Goal: Task Accomplishment & Management: Use online tool/utility

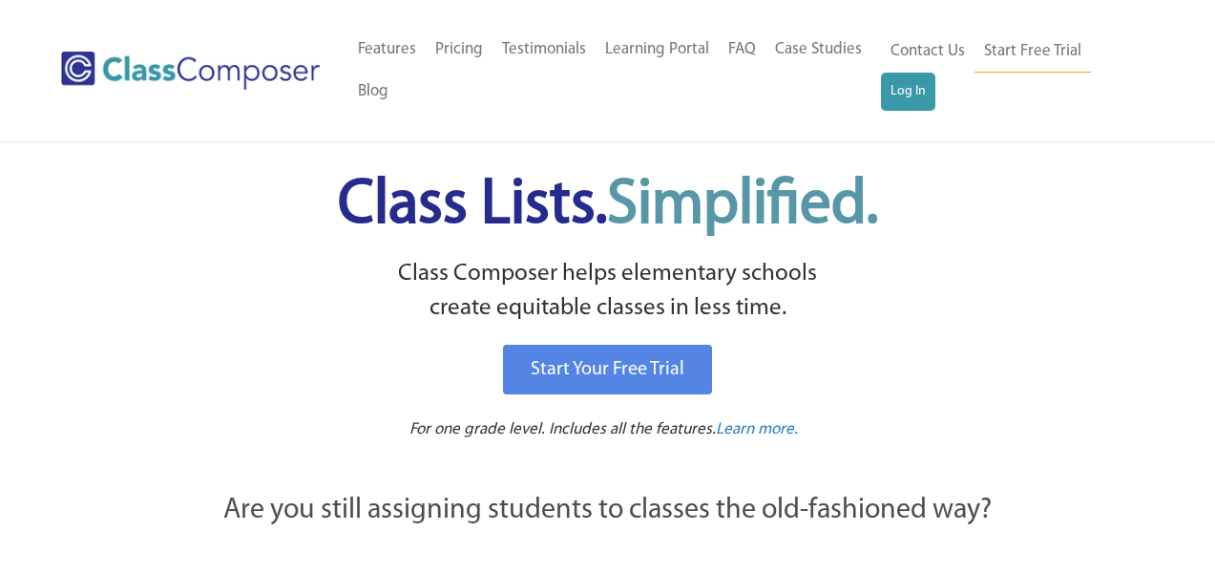
scroll to position [403, 0]
click at [902, 93] on link "Log In" at bounding box center [908, 92] width 54 height 38
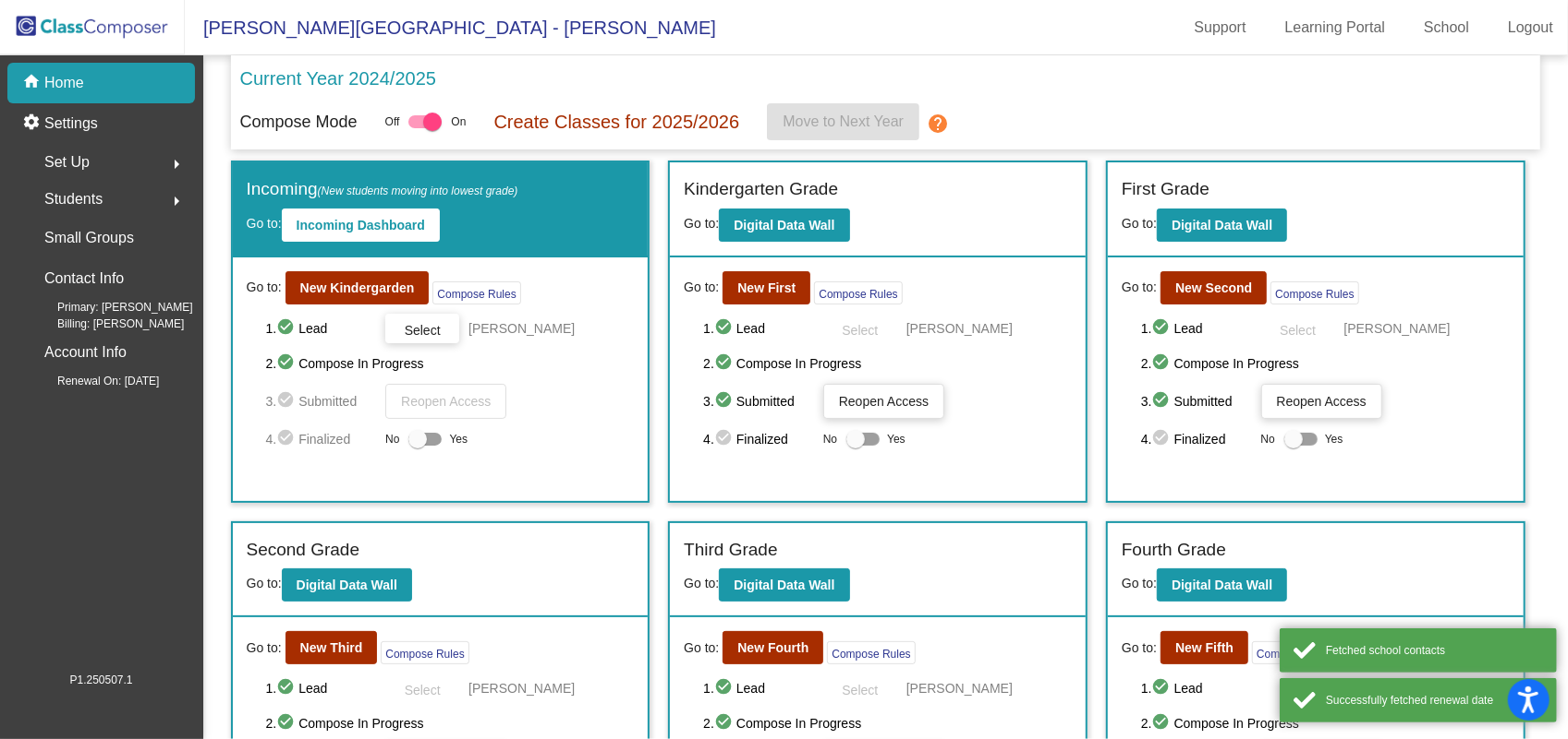
scroll to position [221, 0]
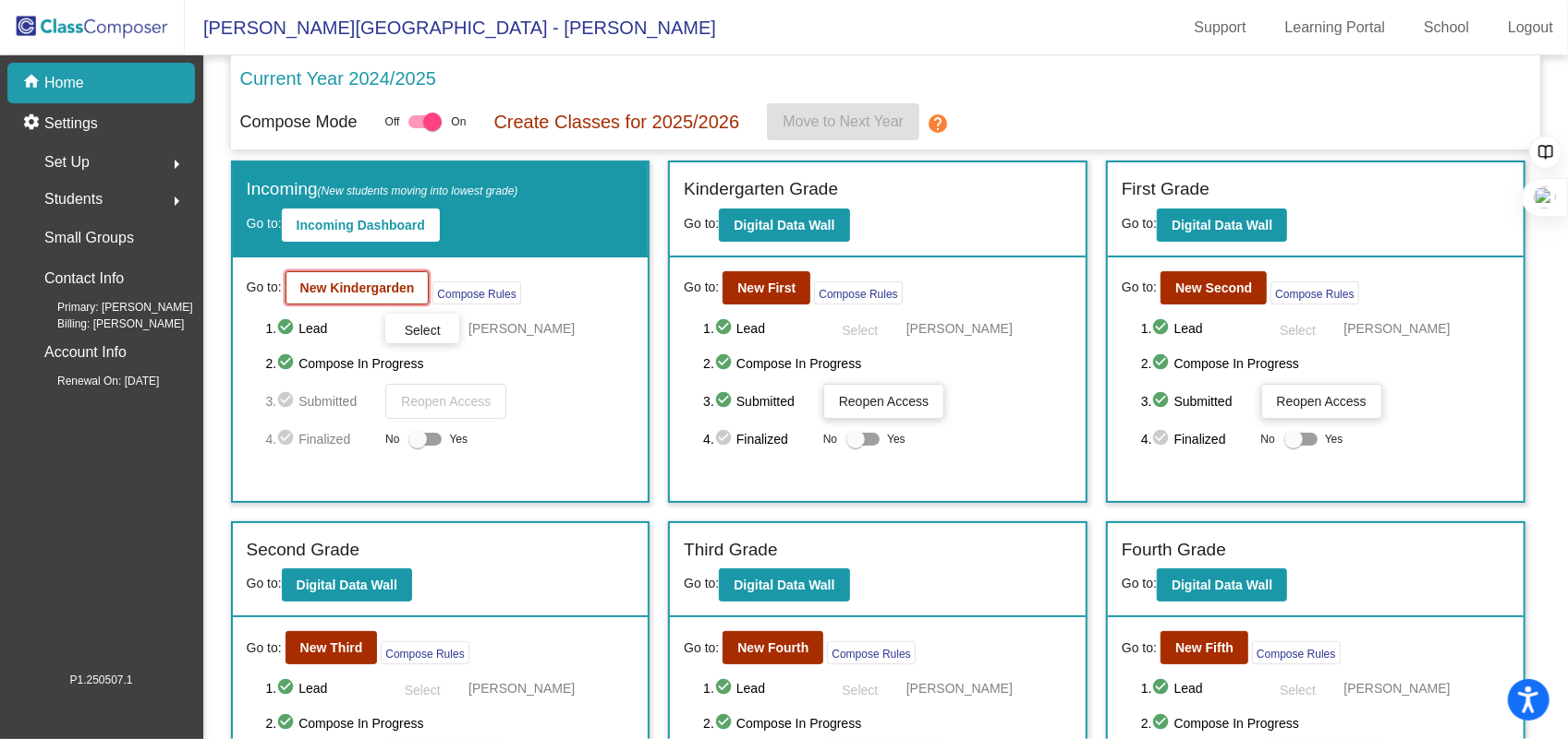
click at [383, 278] on button "New Kindergarden" at bounding box center [357, 288] width 144 height 33
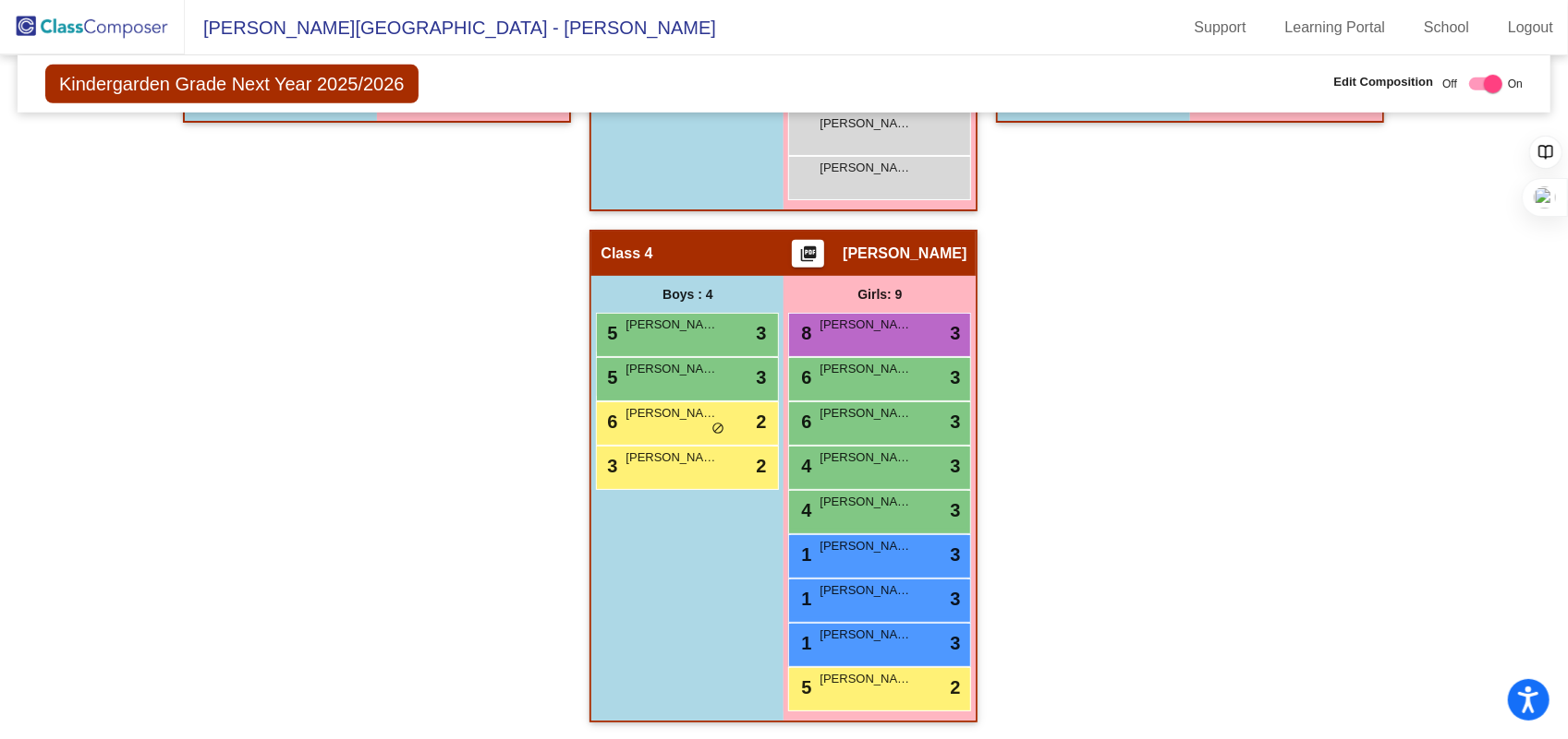
scroll to position [764, 0]
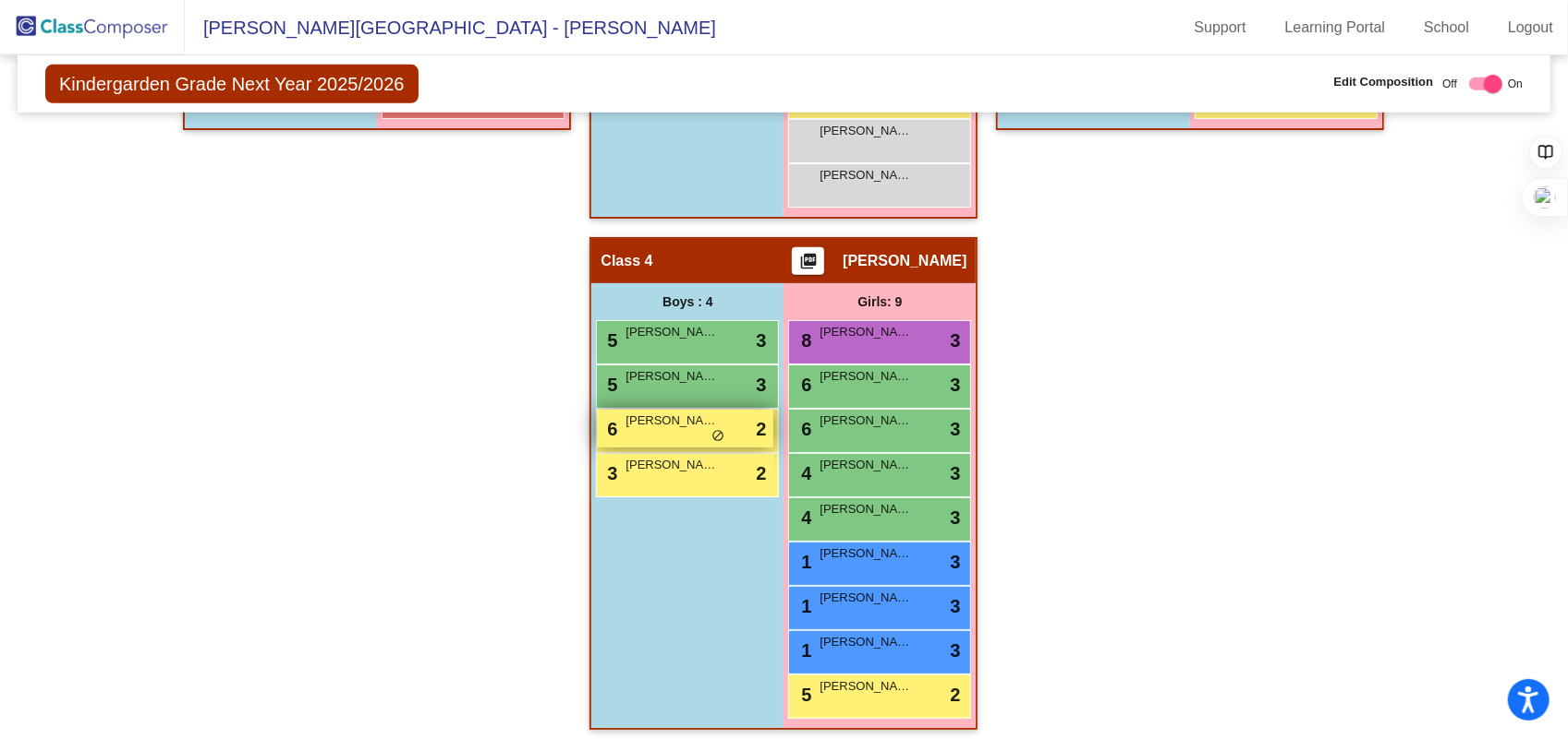
click at [688, 430] on div "6 [PERSON_NAME] lock do_not_disturb_alt 2" at bounding box center [685, 429] width 176 height 38
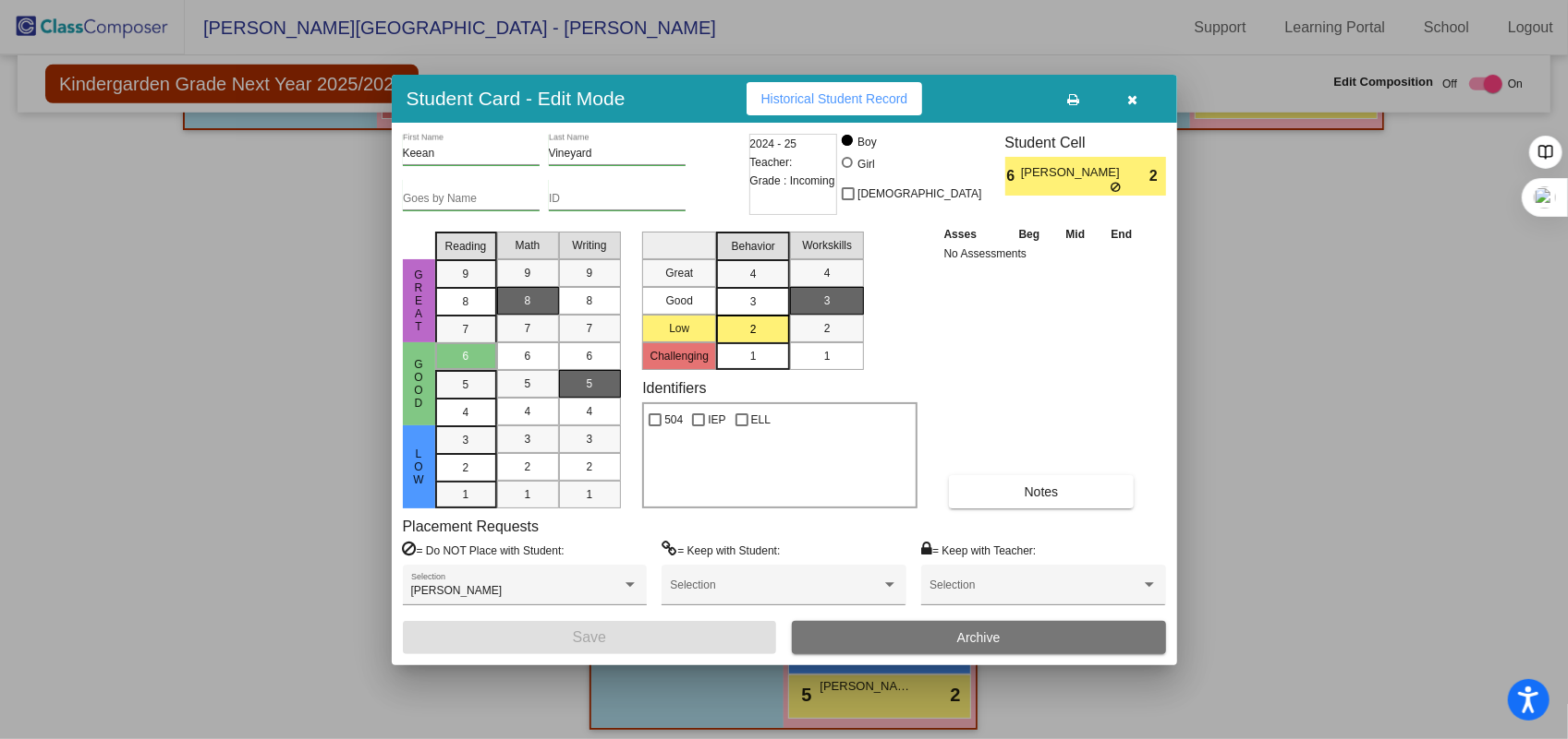
click at [1134, 88] on button "button" at bounding box center [1132, 99] width 59 height 33
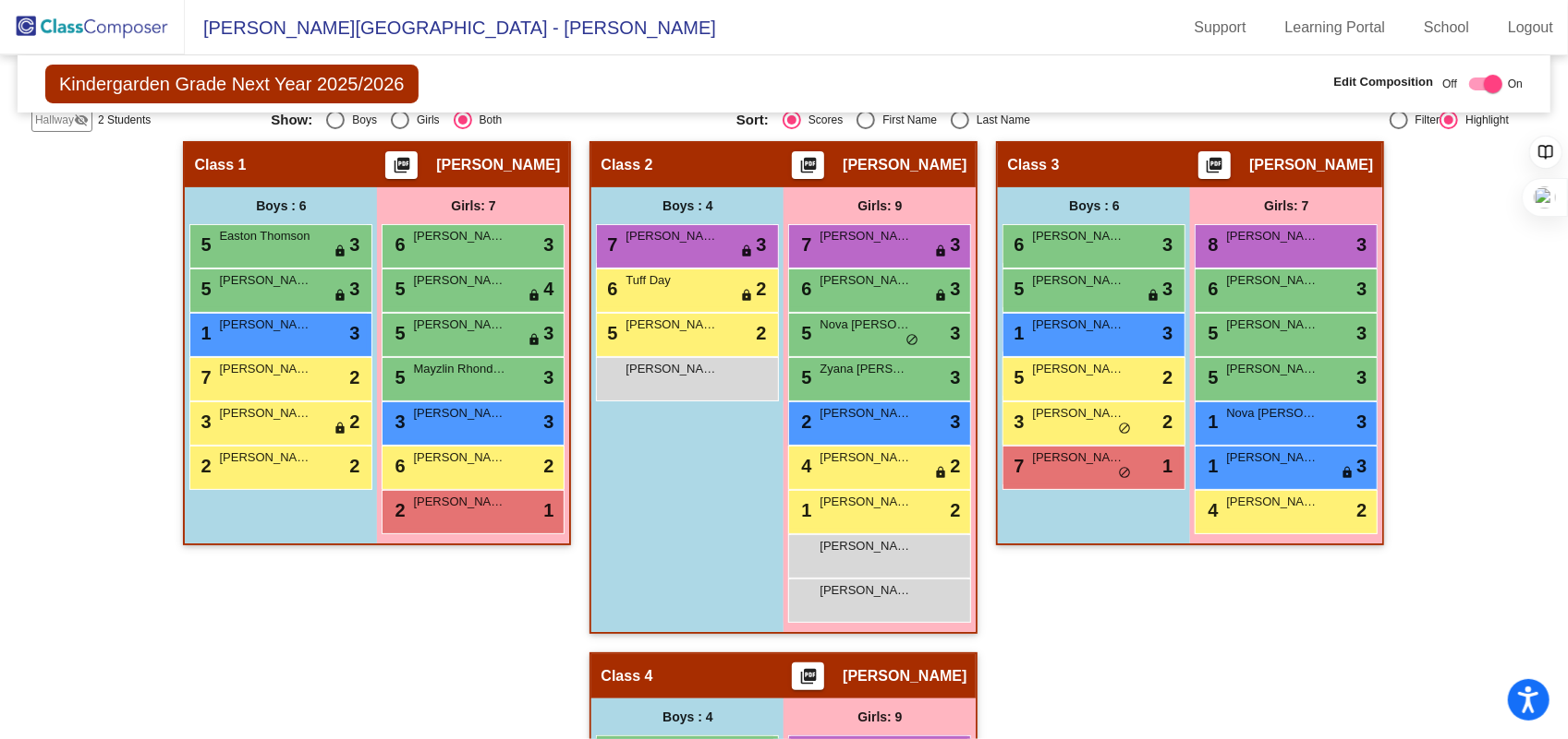
scroll to position [341, 0]
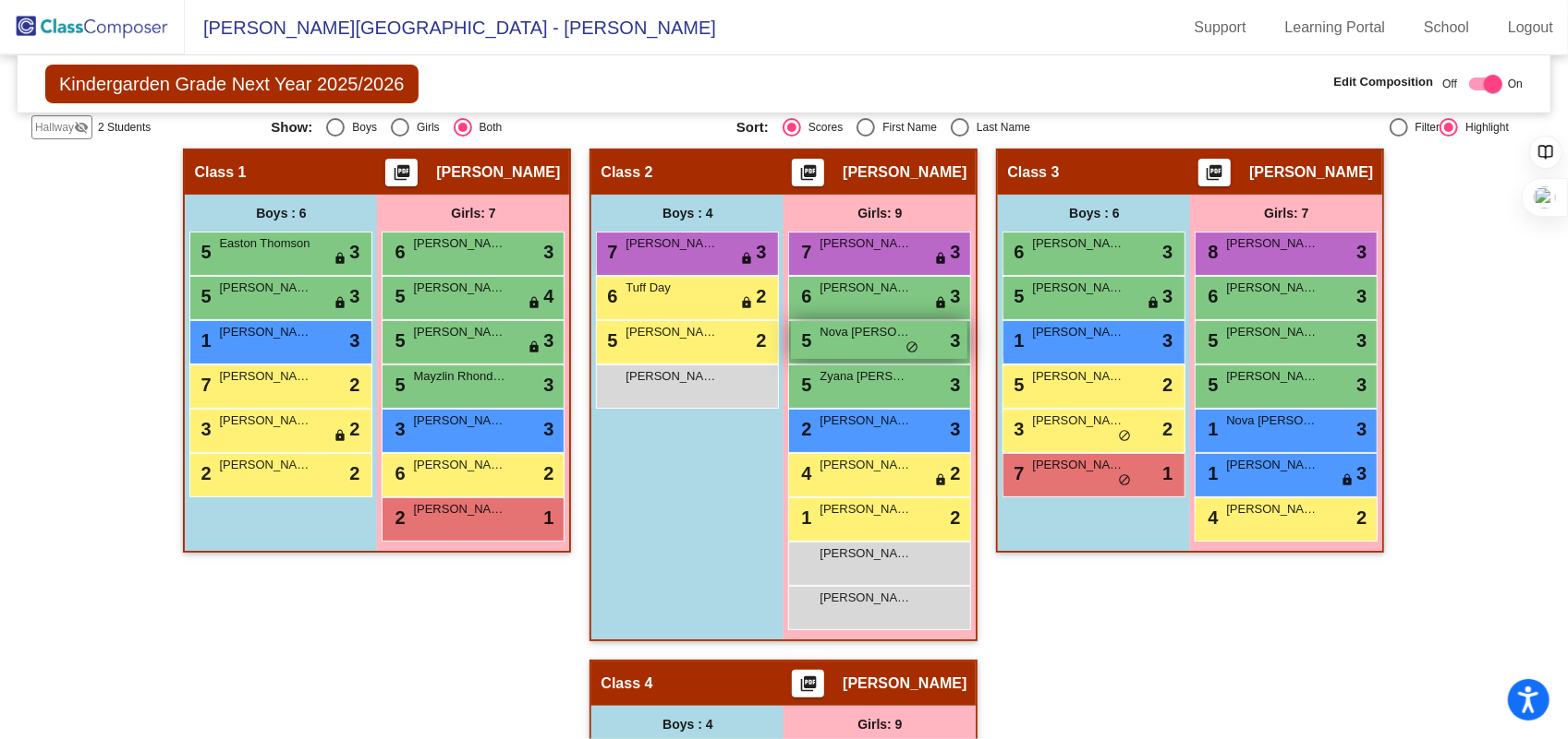
click at [882, 341] on div "5 Nova Nelson lock do_not_disturb_alt 3" at bounding box center [879, 340] width 176 height 38
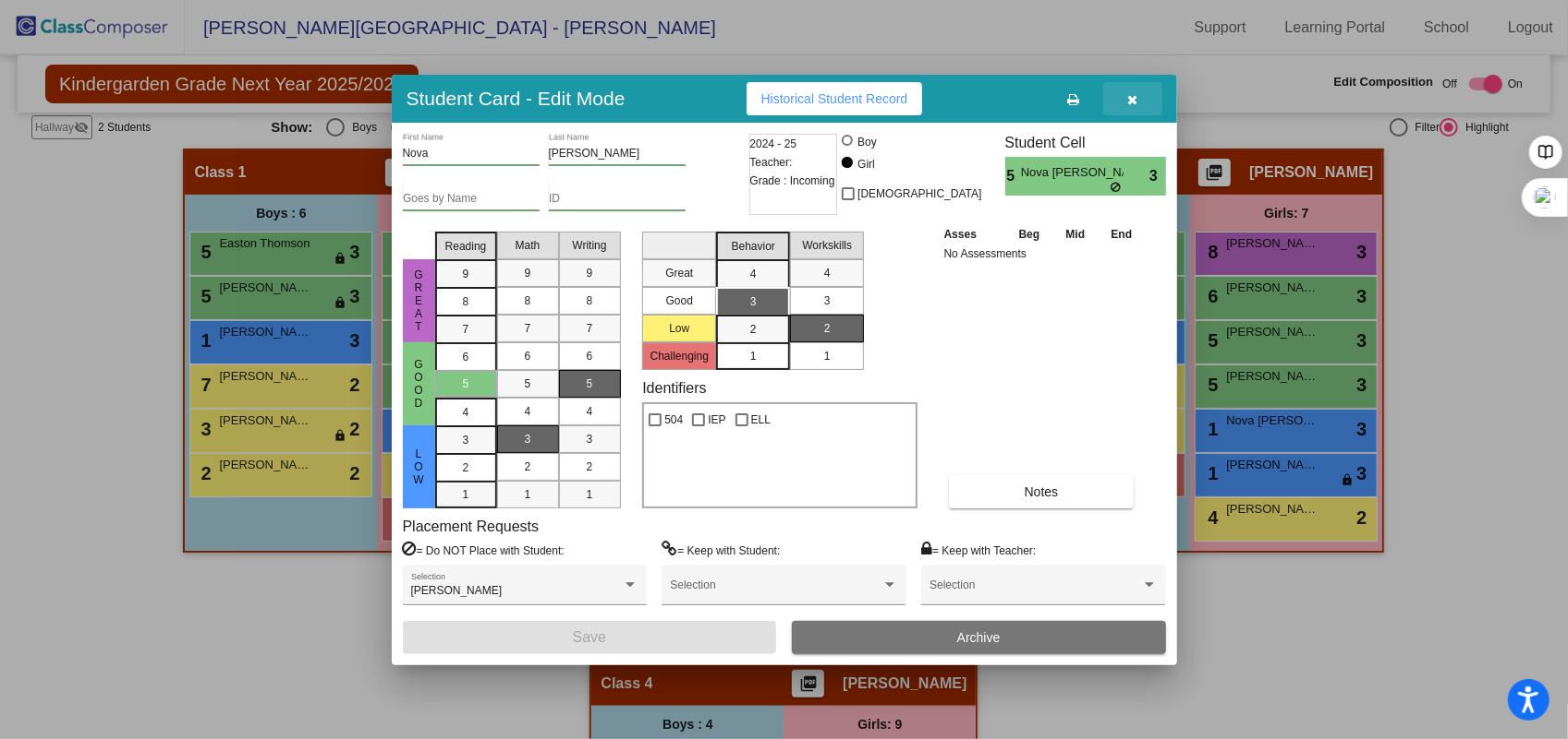
click at [1127, 102] on icon "button" at bounding box center [1131, 99] width 10 height 13
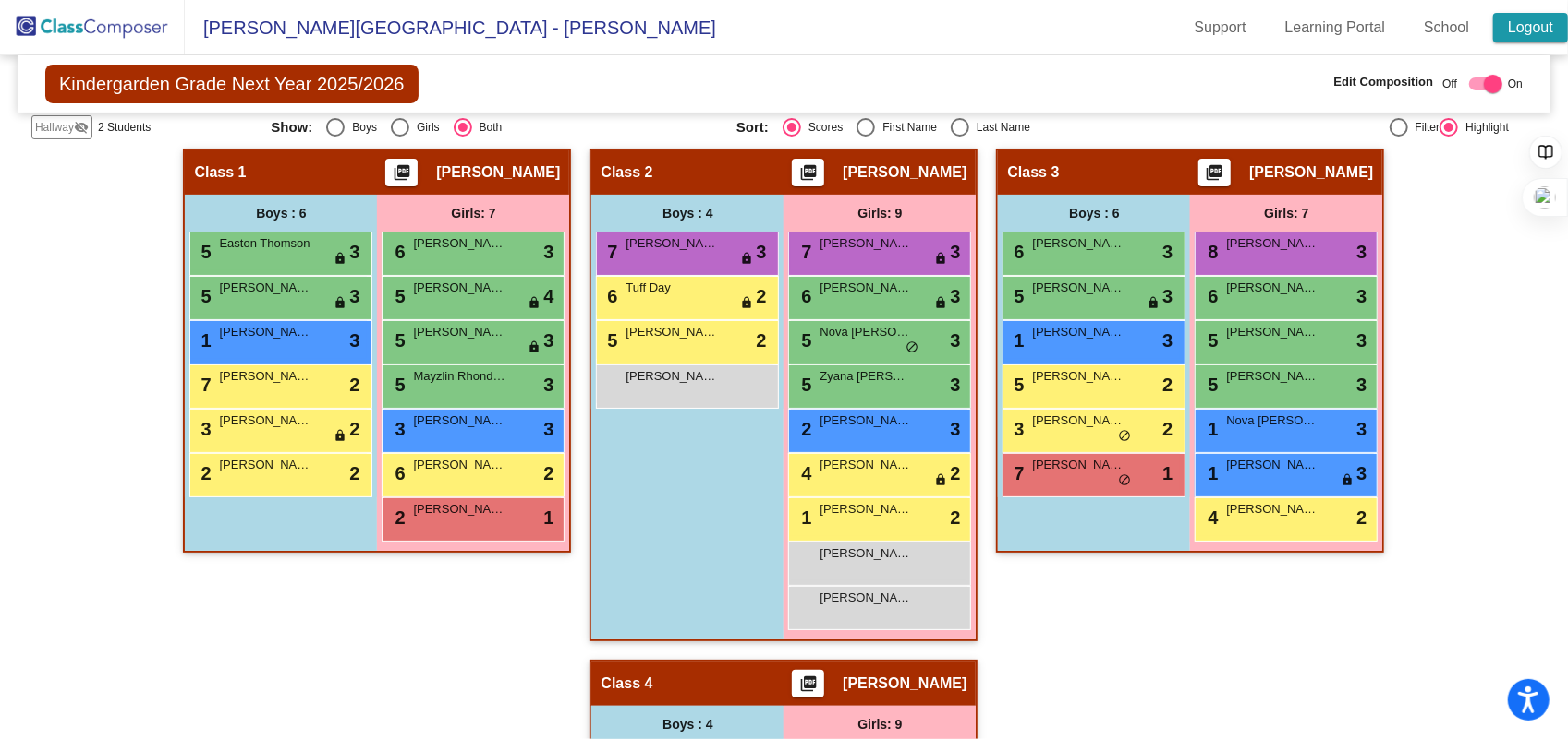
click at [1529, 14] on link "Logout" at bounding box center [1529, 27] width 75 height 30
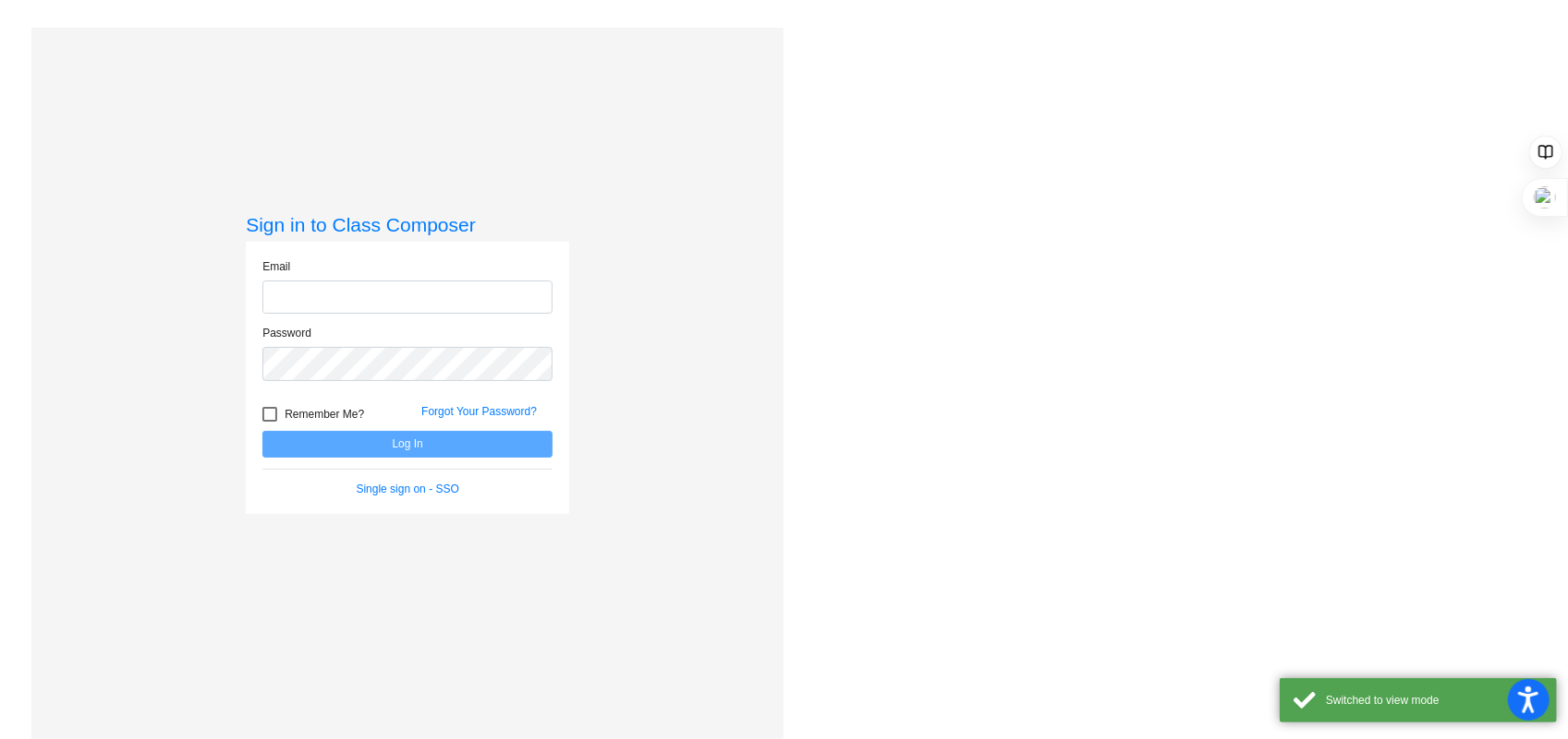
type input "[EMAIL_ADDRESS][DOMAIN_NAME]"
